Goal: Information Seeking & Learning: Check status

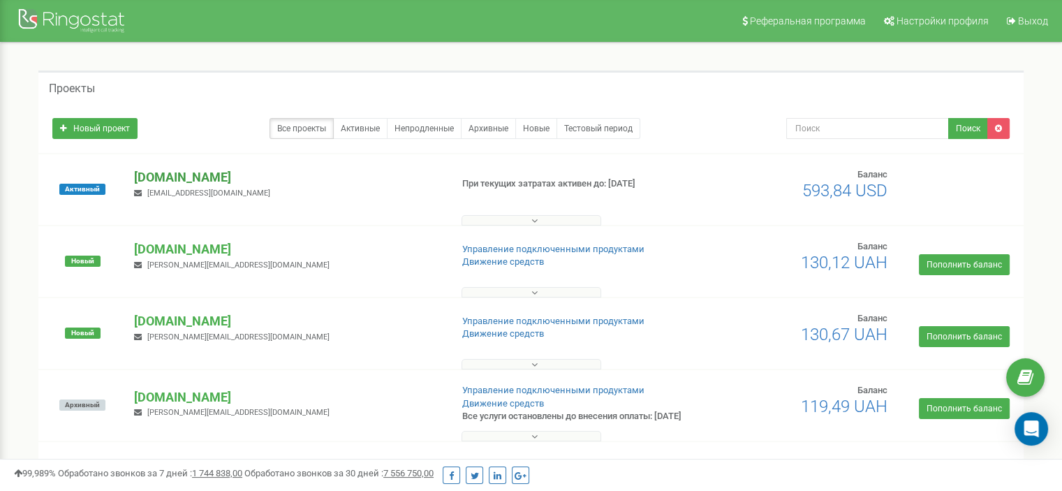
click at [174, 177] on p "[DOMAIN_NAME]" at bounding box center [286, 177] width 305 height 18
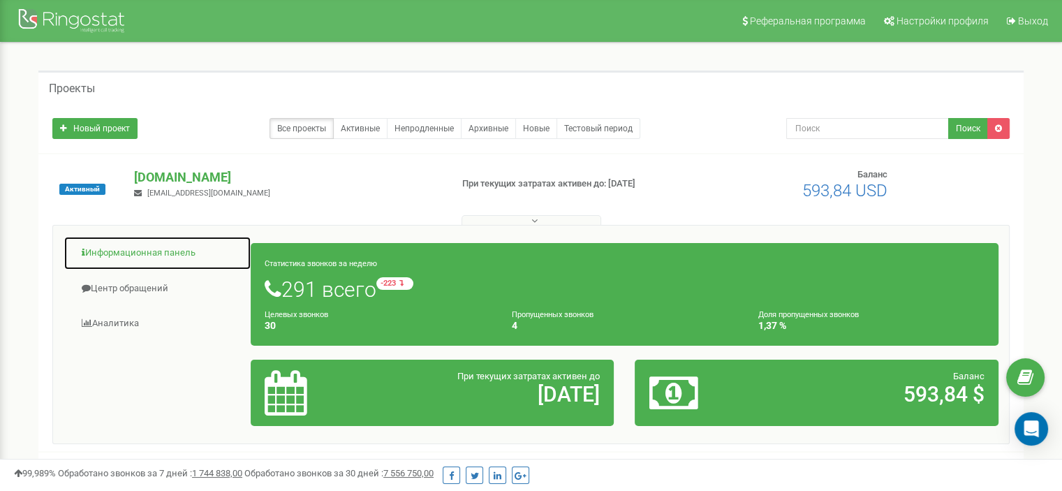
click at [163, 252] on link "Информационная панель" at bounding box center [158, 253] width 188 height 34
click at [140, 245] on link "Информационная панель" at bounding box center [158, 253] width 188 height 34
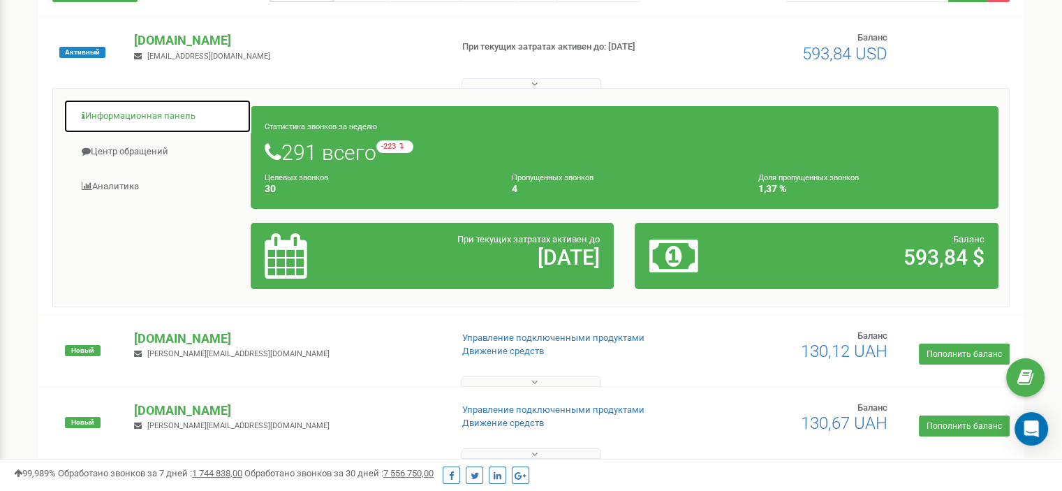
scroll to position [184, 0]
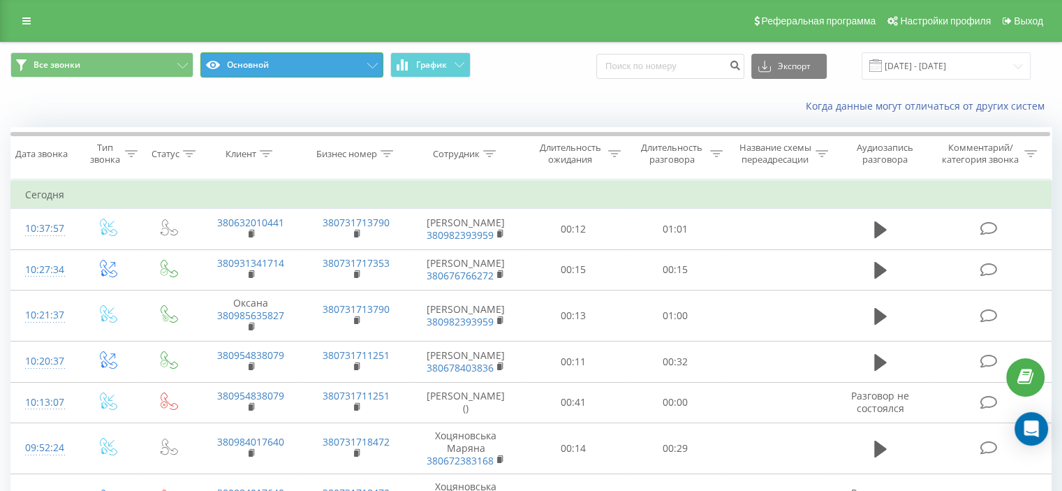
click at [271, 64] on button "Основной" at bounding box center [291, 64] width 183 height 25
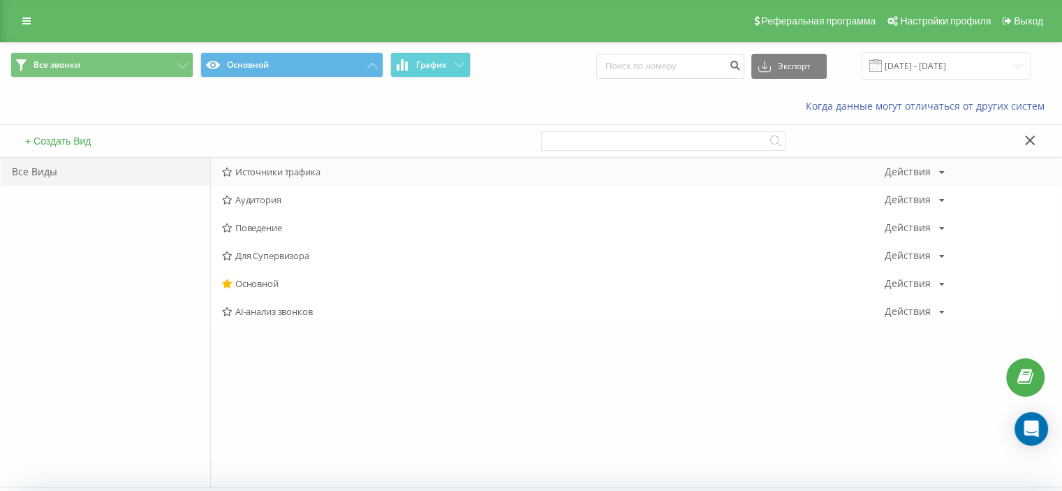
click at [230, 173] on icon at bounding box center [227, 172] width 10 height 9
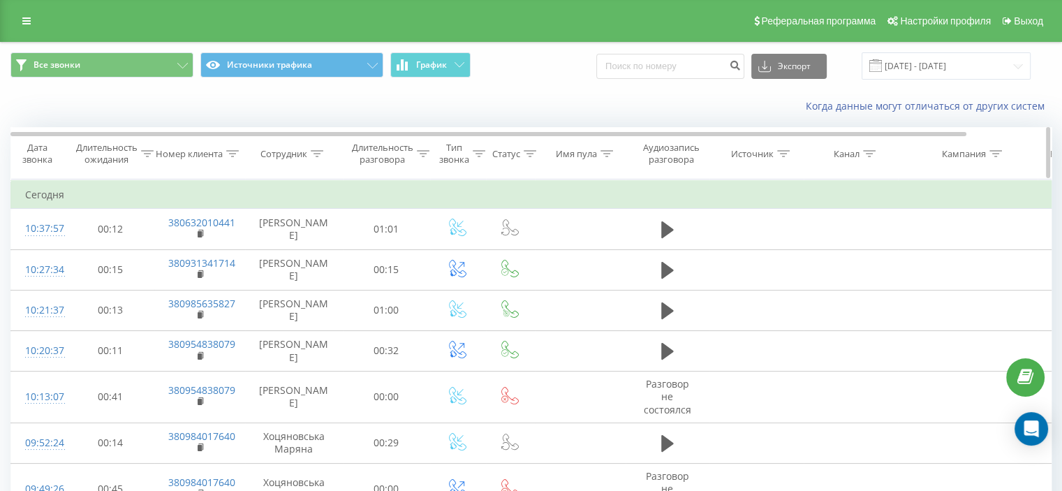
click at [860, 151] on div "Канал" at bounding box center [854, 154] width 42 height 12
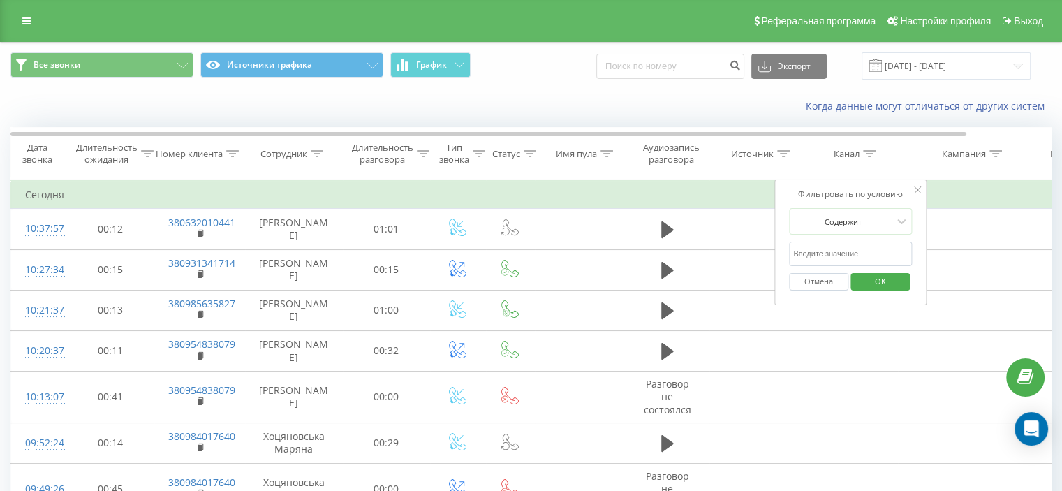
click at [840, 256] on input "text" at bounding box center [850, 254] width 123 height 24
type input "cpc"
click at [867, 278] on span "OK" at bounding box center [880, 281] width 39 height 22
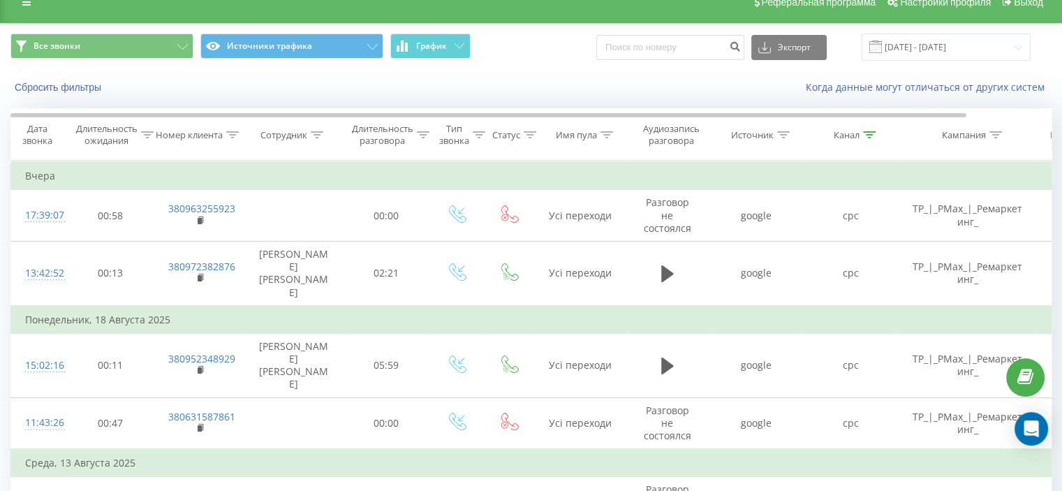
scroll to position [22, 0]
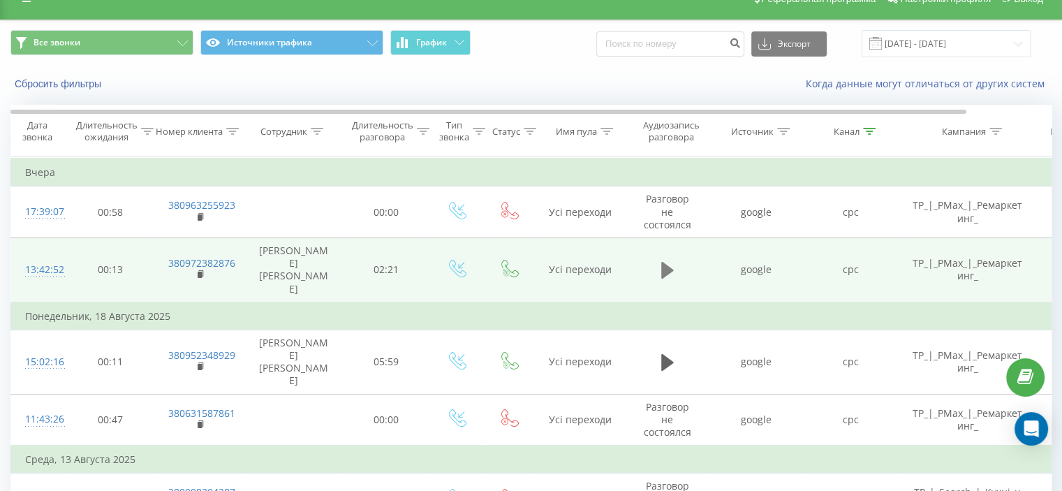
click at [669, 260] on icon at bounding box center [667, 270] width 13 height 20
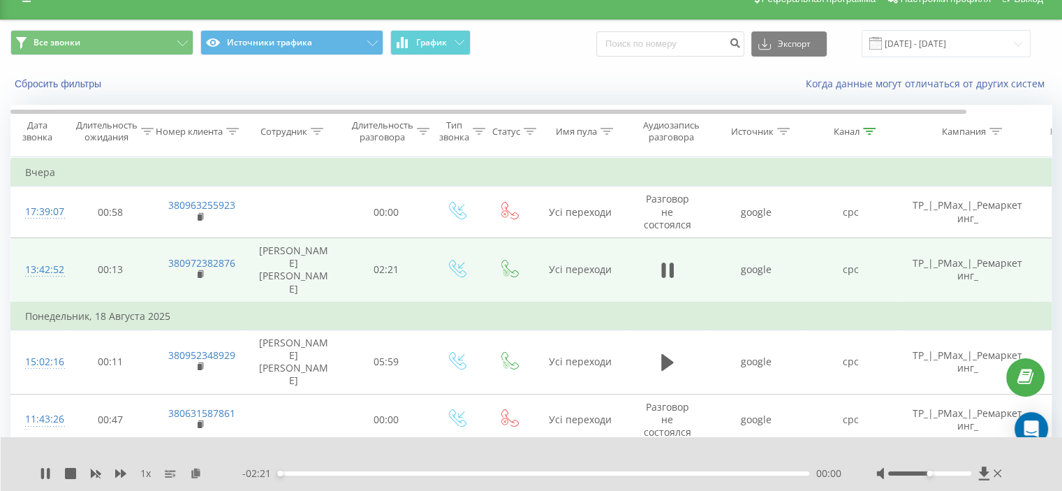
click at [669, 262] on icon at bounding box center [671, 269] width 4 height 15
click at [669, 260] on icon at bounding box center [667, 270] width 13 height 20
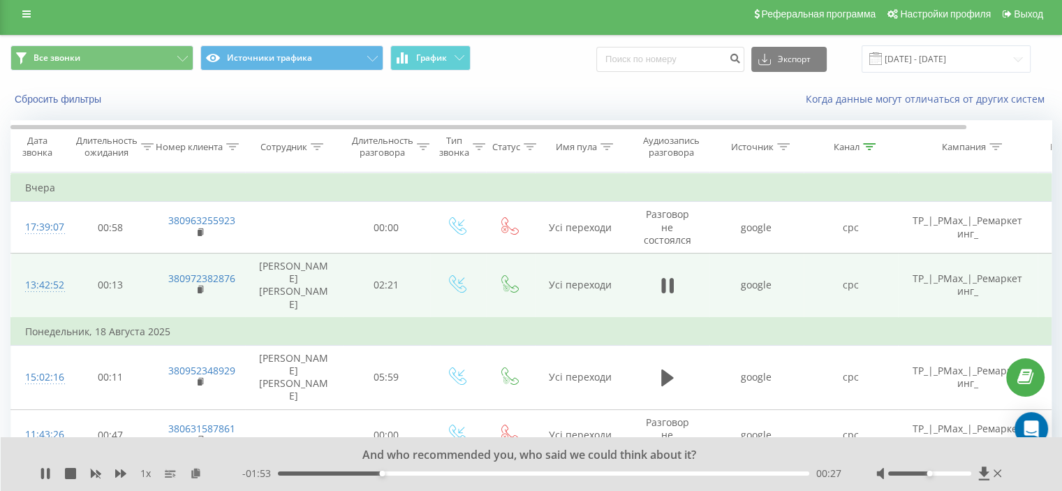
scroll to position [4, 0]
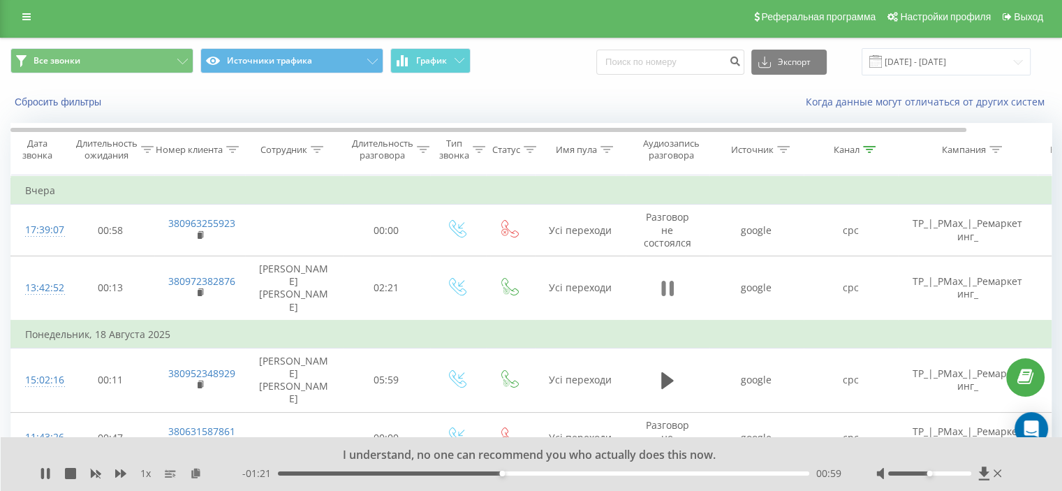
click at [669, 282] on icon at bounding box center [671, 288] width 4 height 15
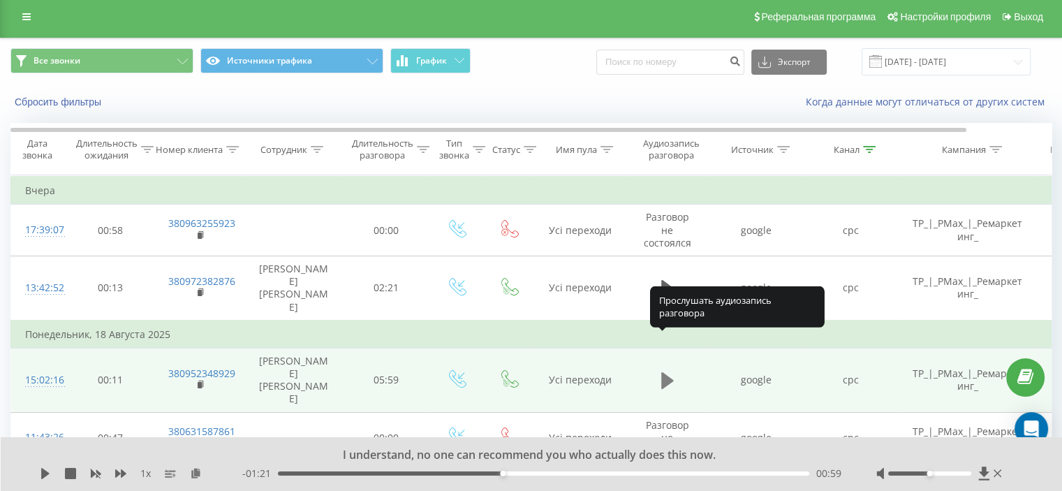
click at [664, 372] on icon at bounding box center [667, 380] width 13 height 17
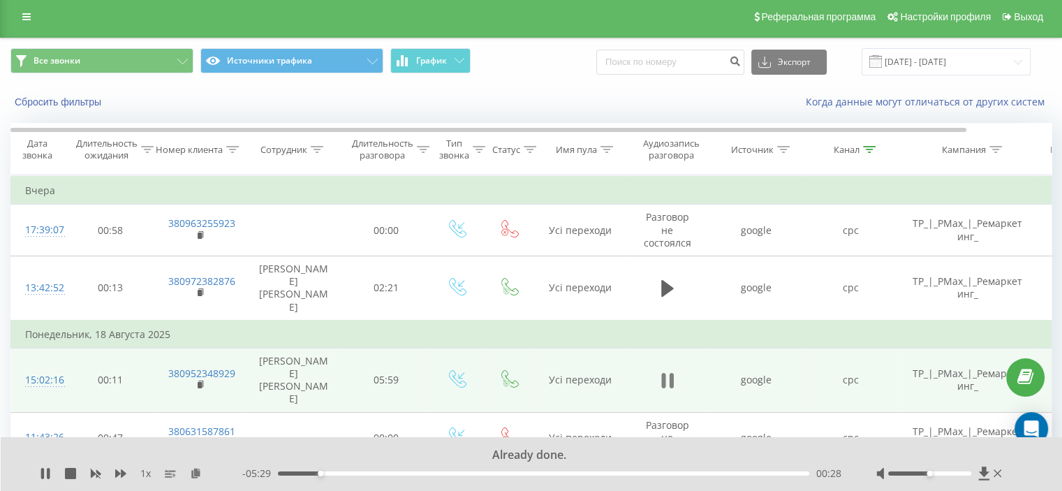
click at [665, 373] on icon at bounding box center [663, 380] width 4 height 15
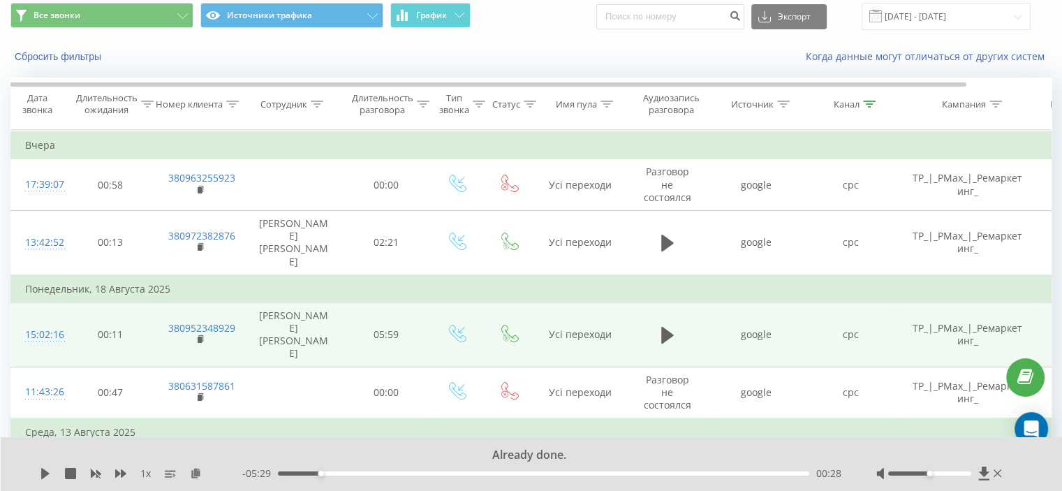
scroll to position [34, 0]
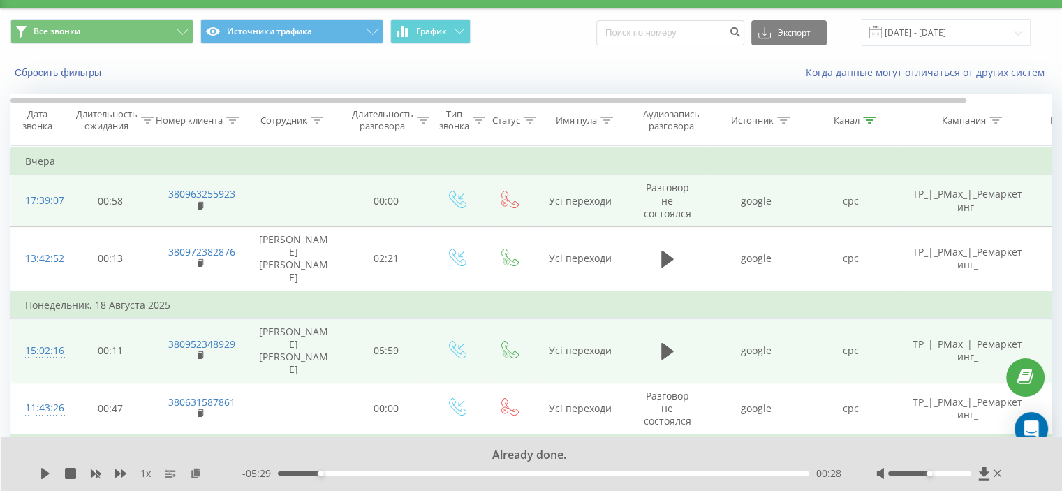
click at [662, 198] on span "Разговор не состоялся" at bounding box center [667, 200] width 47 height 38
